Goal: Task Accomplishment & Management: Manage account settings

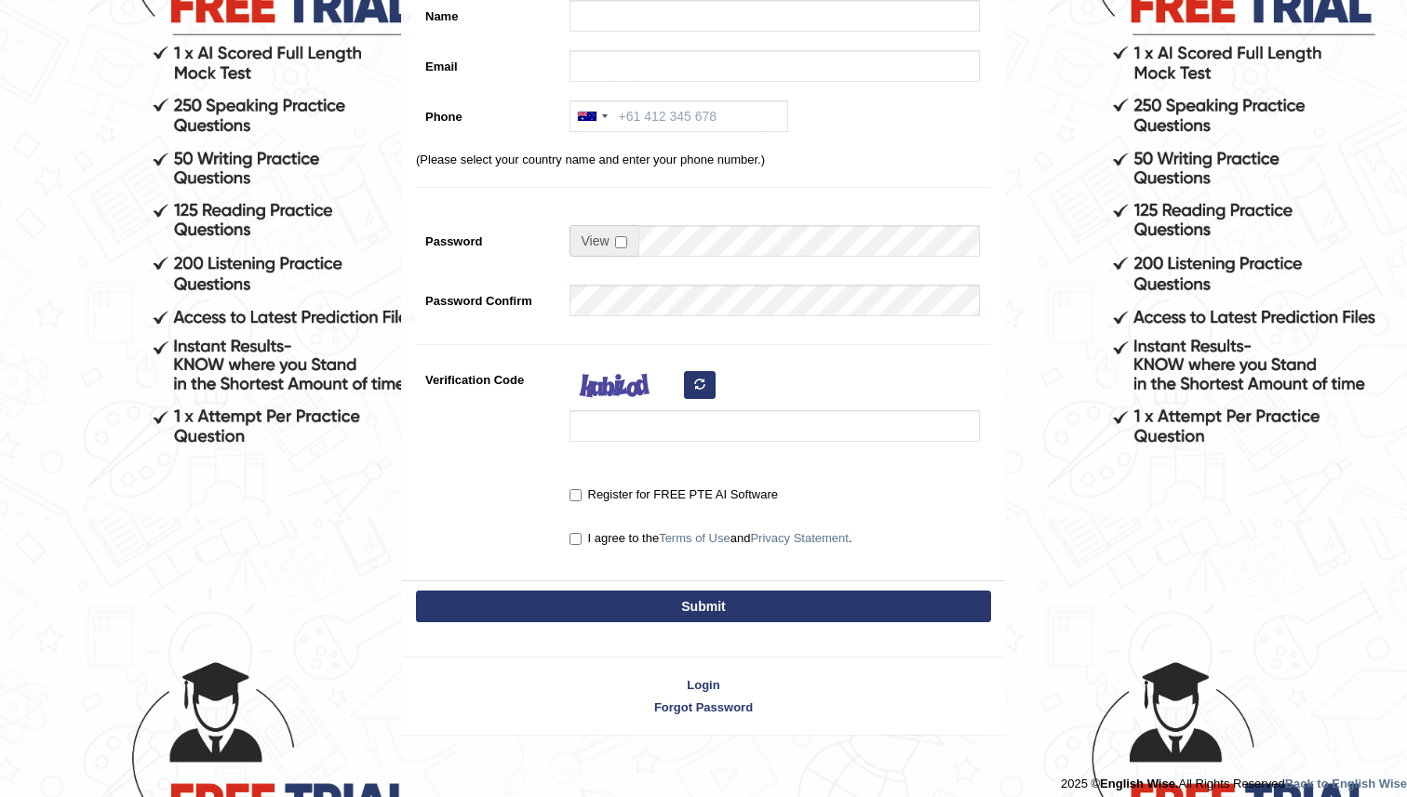
scroll to position [293, 0]
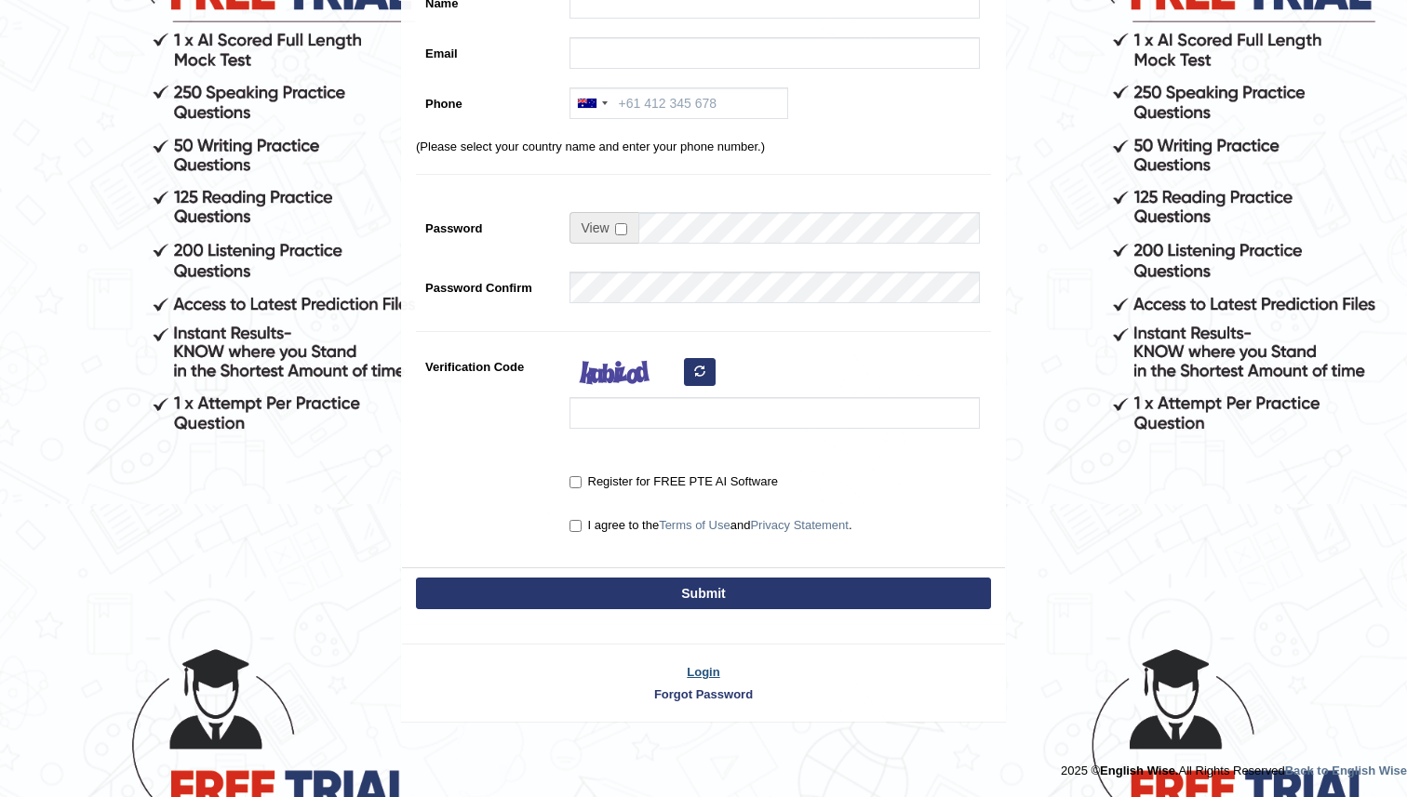
click at [704, 674] on link "Login" at bounding box center [703, 672] width 603 height 18
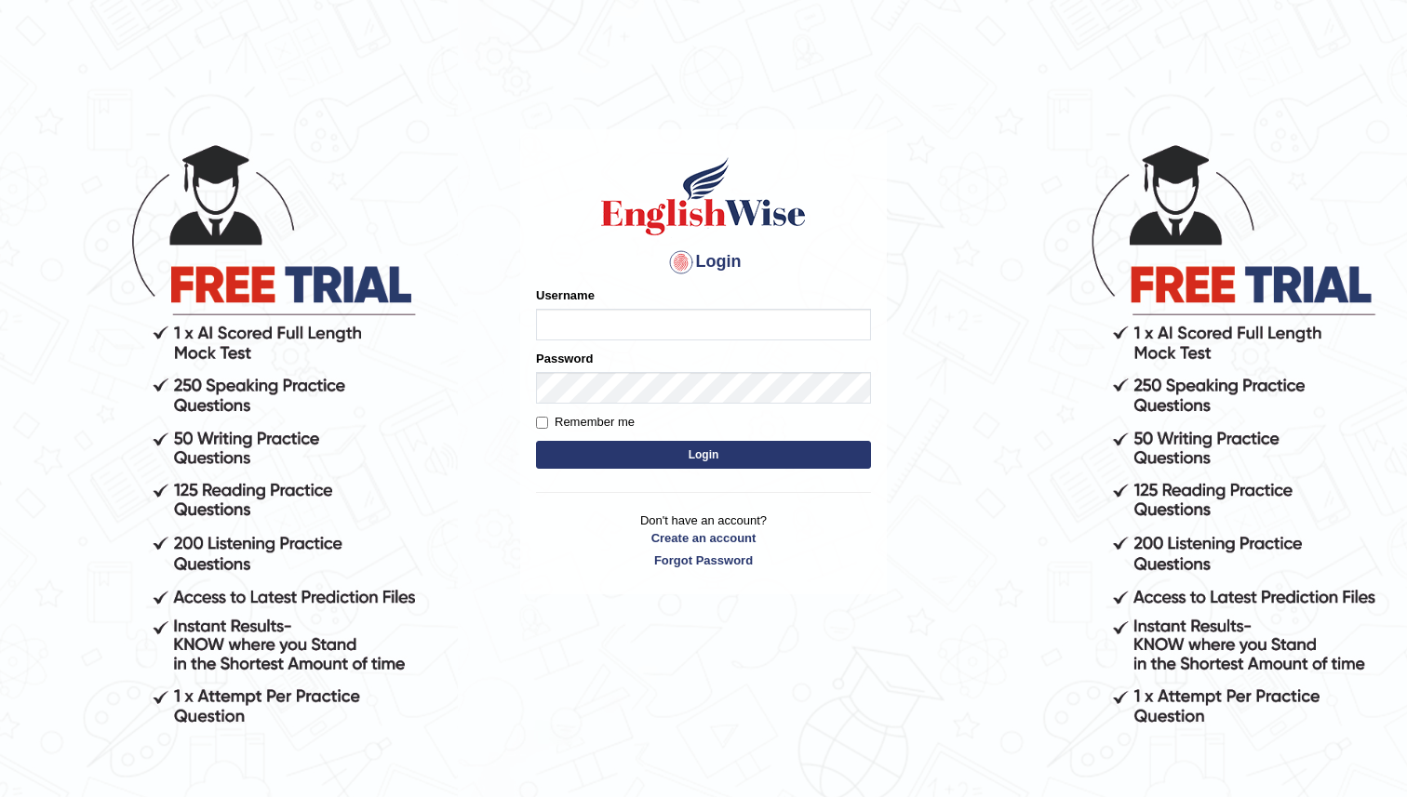
click at [729, 324] on input "Username" at bounding box center [703, 325] width 335 height 32
type input "iqrashabbir"
click at [684, 457] on button "Login" at bounding box center [703, 455] width 335 height 28
